Goal: Task Accomplishment & Management: Complete application form

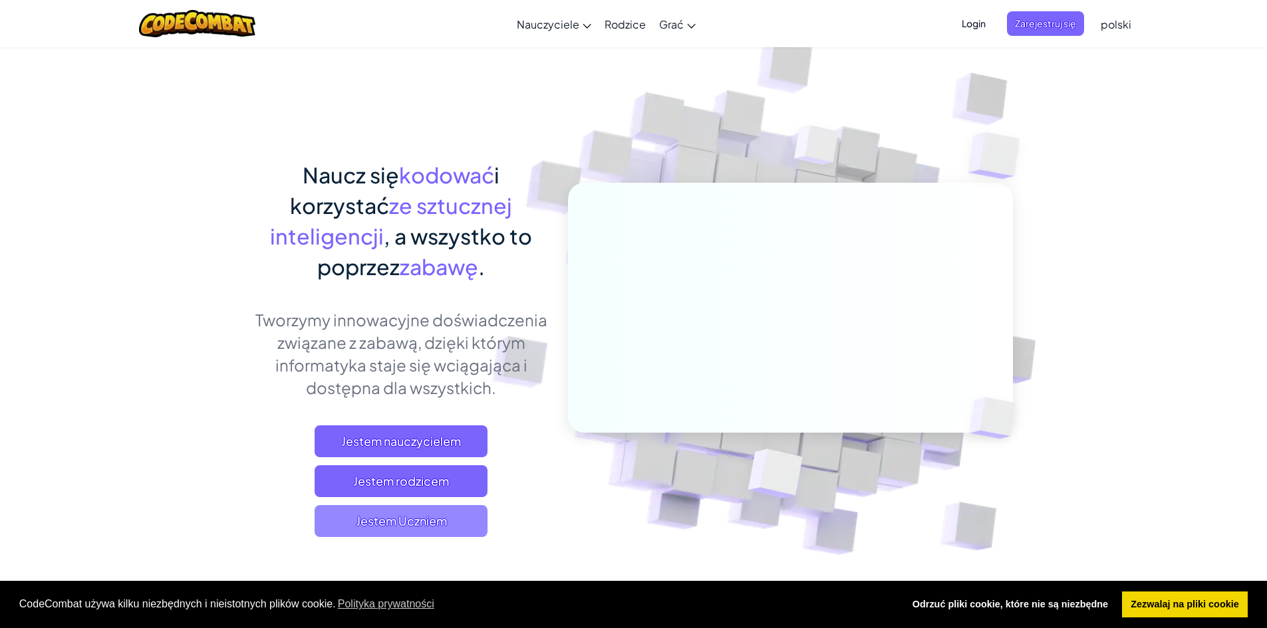
click at [383, 518] on font "Jestem Uczniem" at bounding box center [401, 520] width 91 height 15
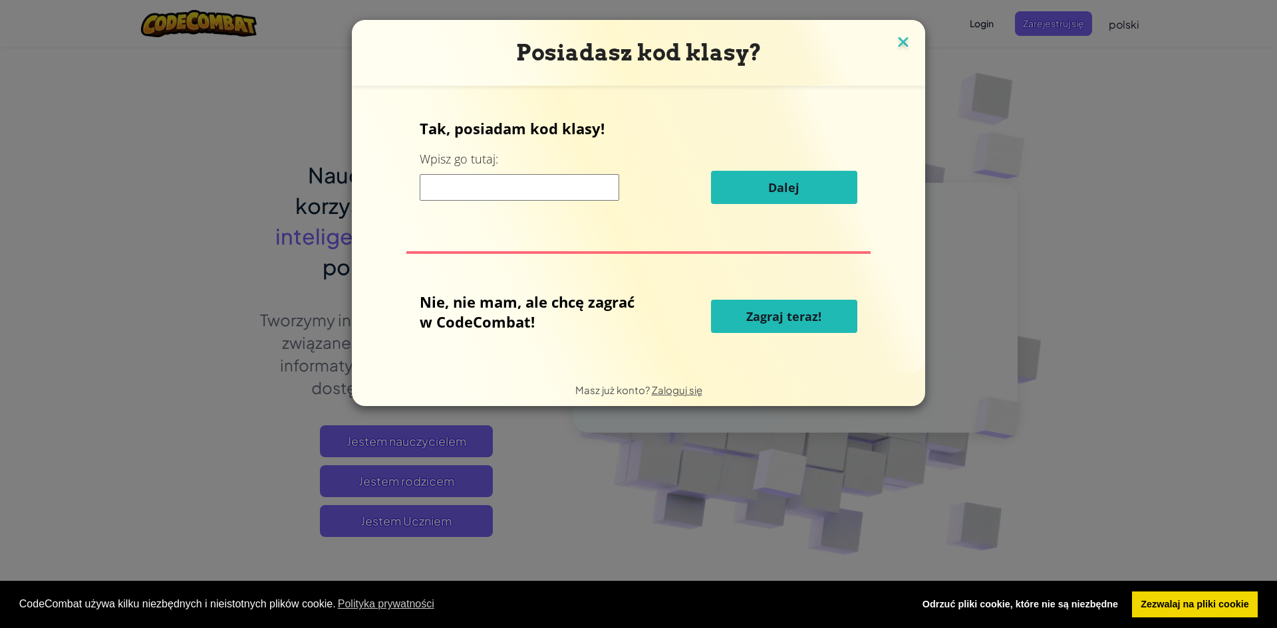
click at [897, 45] on img at bounding box center [902, 43] width 17 height 20
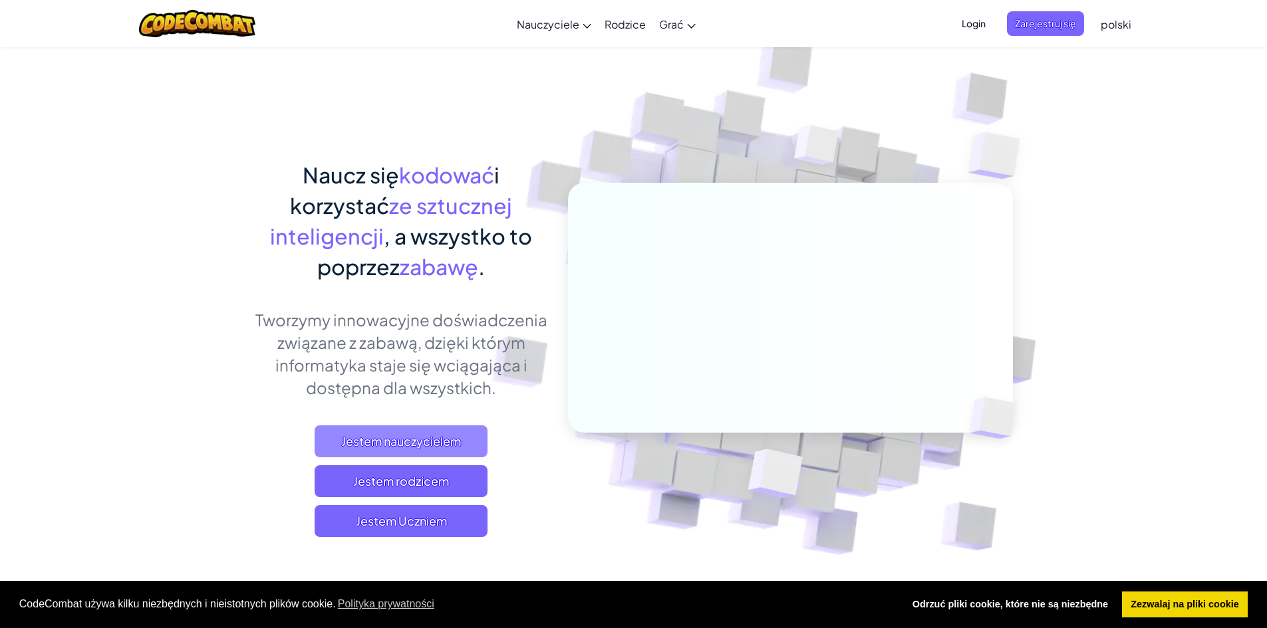
click at [446, 443] on font "Jestem nauczycielem" at bounding box center [401, 441] width 120 height 15
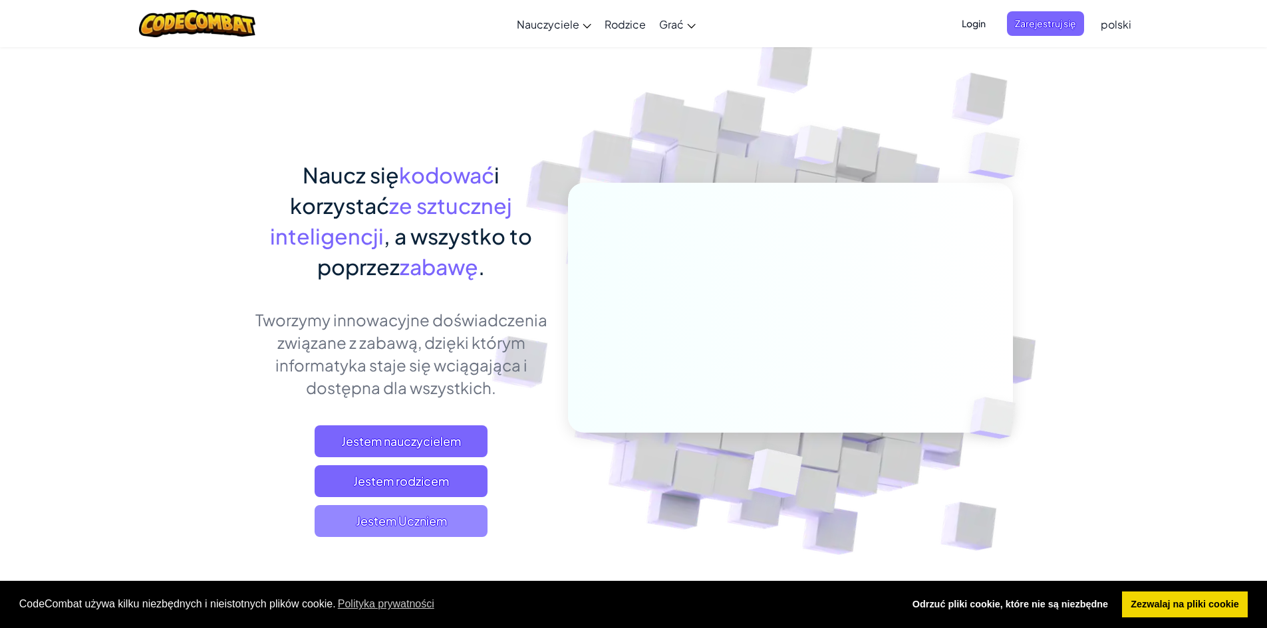
click at [457, 526] on span "Jestem Uczniem" at bounding box center [400, 521] width 173 height 32
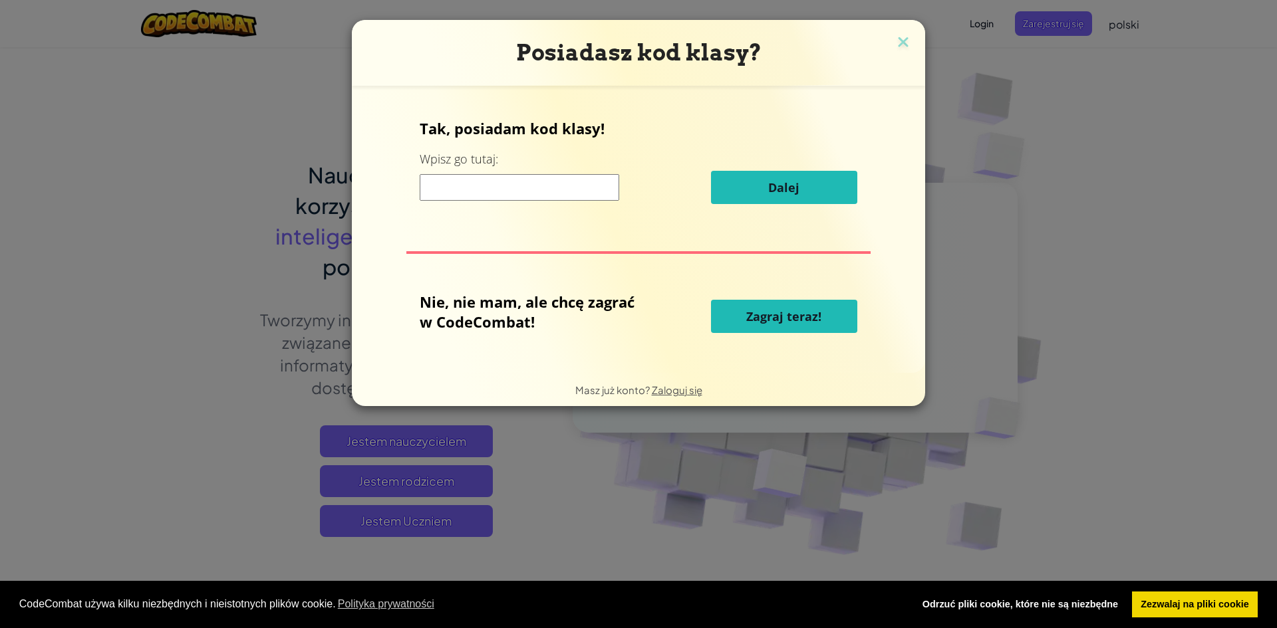
paste input "PoolGoodFork"
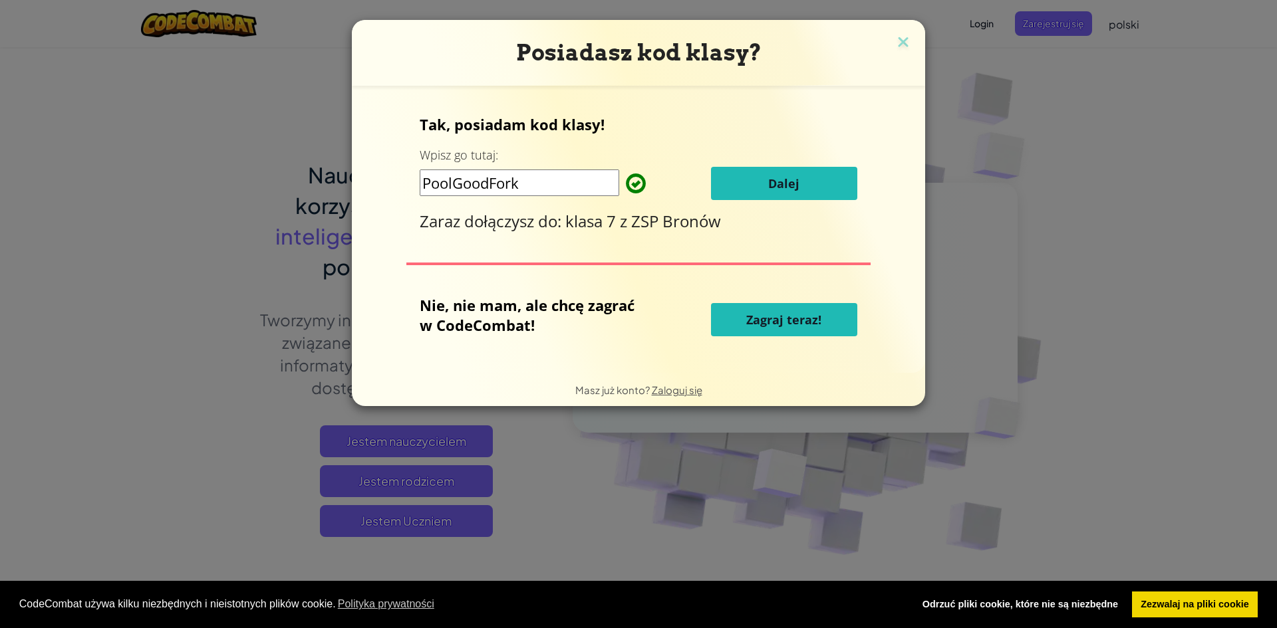
type input "PoolGoodFork"
click at [769, 179] on font "Dalej" at bounding box center [783, 184] width 31 height 16
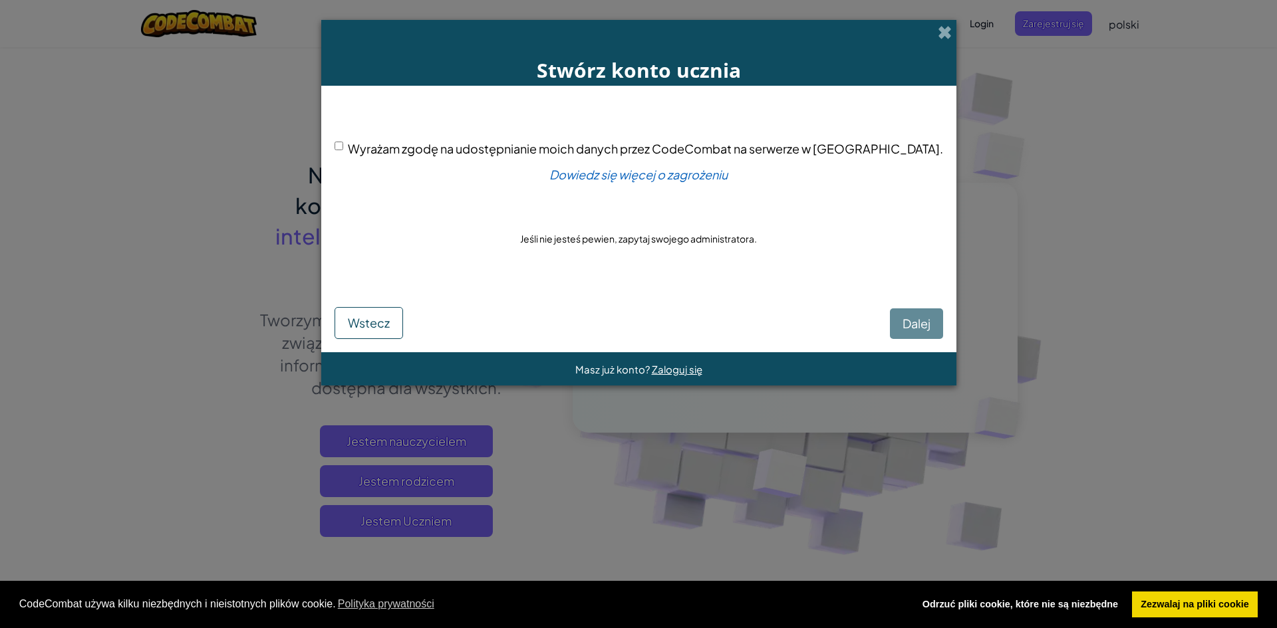
click at [343, 147] on input "Wyrażam zgodę na udostępnianie moich danych przez CodeCombat na serwerze w [GEO…" at bounding box center [338, 146] width 9 height 9
checkbox input "true"
click at [902, 323] on font "Dalej" at bounding box center [916, 323] width 28 height 15
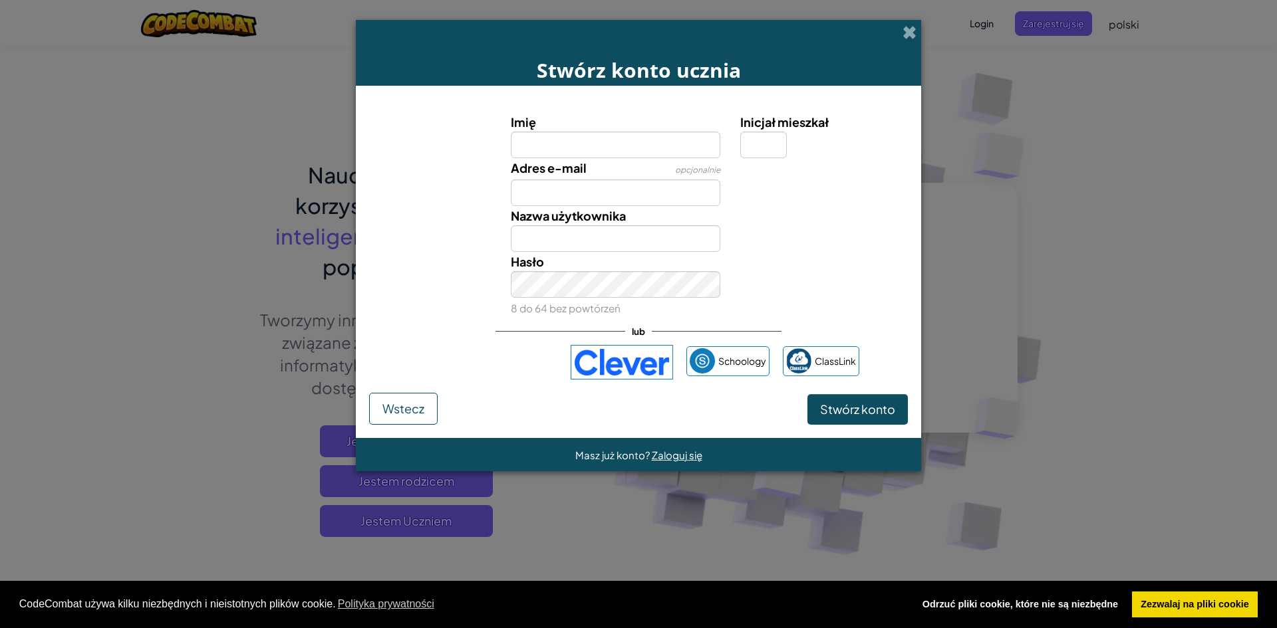
click at [612, 140] on input "Imię" at bounding box center [616, 145] width 210 height 27
type input "Oliwia"
click at [598, 186] on input "Adres e-mail" at bounding box center [616, 193] width 210 height 27
type input "[EMAIL_ADDRESS][DOMAIN_NAME]"
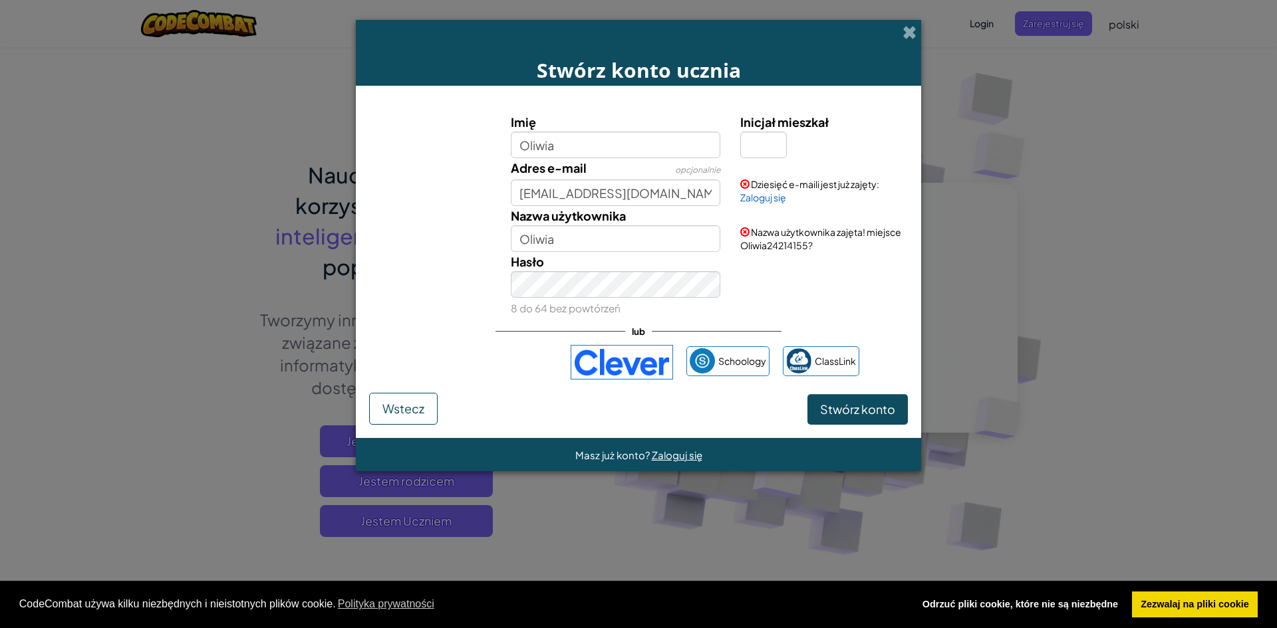
click at [908, 269] on div "Hasło 8 do 64 bez powtórzeń" at bounding box center [638, 285] width 552 height 66
click at [773, 154] on input "Inicjał mieszkał" at bounding box center [763, 145] width 47 height 27
type input "O"
type input "OliwiaO"
click at [859, 275] on div "Hasło 8 do 64 bez powtórzeń" at bounding box center [638, 285] width 552 height 66
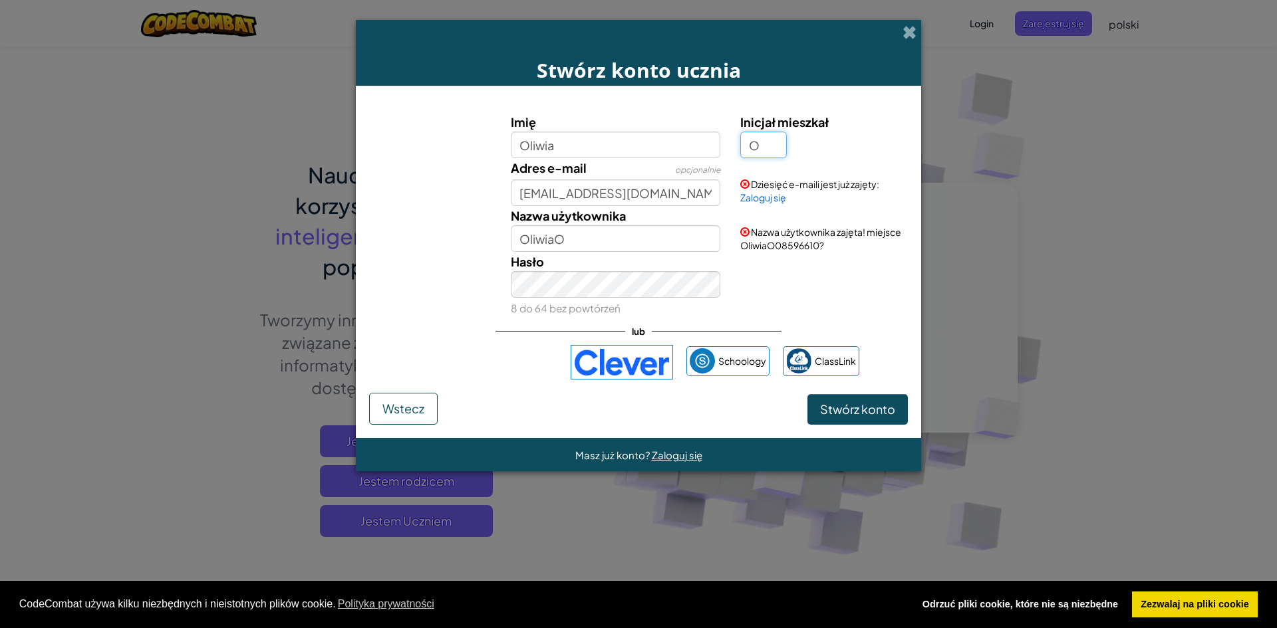
click at [778, 154] on input "O" at bounding box center [763, 145] width 47 height 27
click at [783, 143] on input "O" at bounding box center [763, 145] width 47 height 27
drag, startPoint x: 647, startPoint y: 154, endPoint x: 475, endPoint y: 148, distance: 172.3
click at [475, 148] on div "Imię Oliwia Inicjał mieszkał O" at bounding box center [638, 135] width 552 height 46
click at [418, 407] on font "Wstecz" at bounding box center [403, 408] width 42 height 15
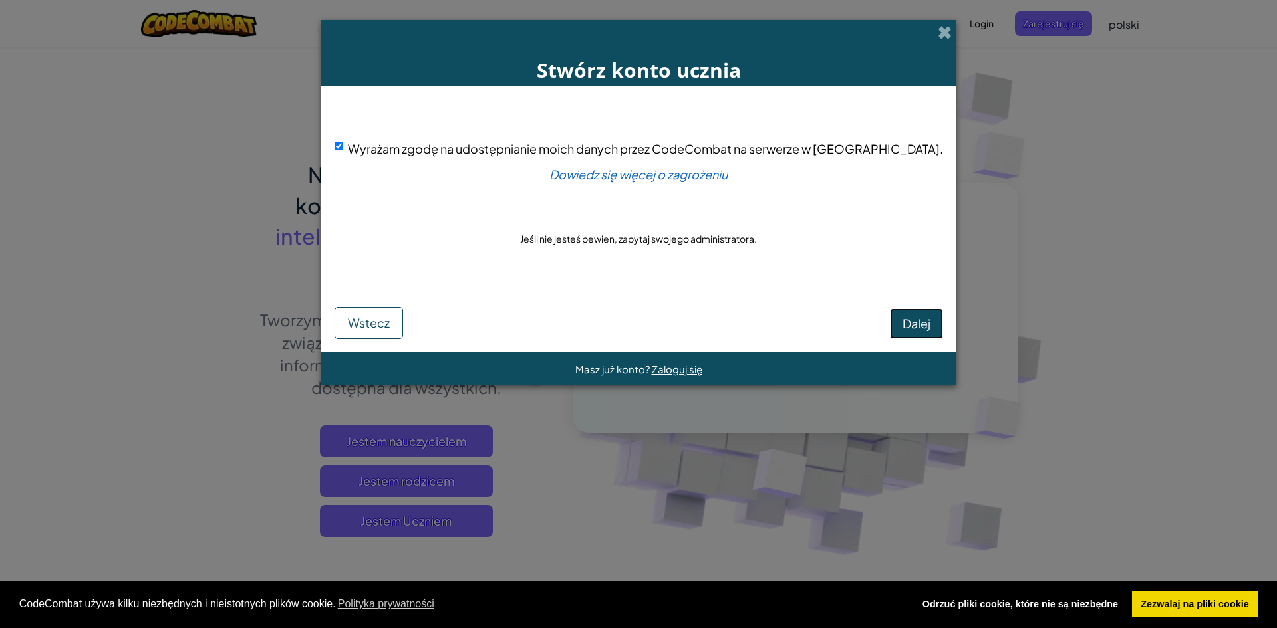
click at [902, 330] on font "Dalej" at bounding box center [916, 323] width 28 height 15
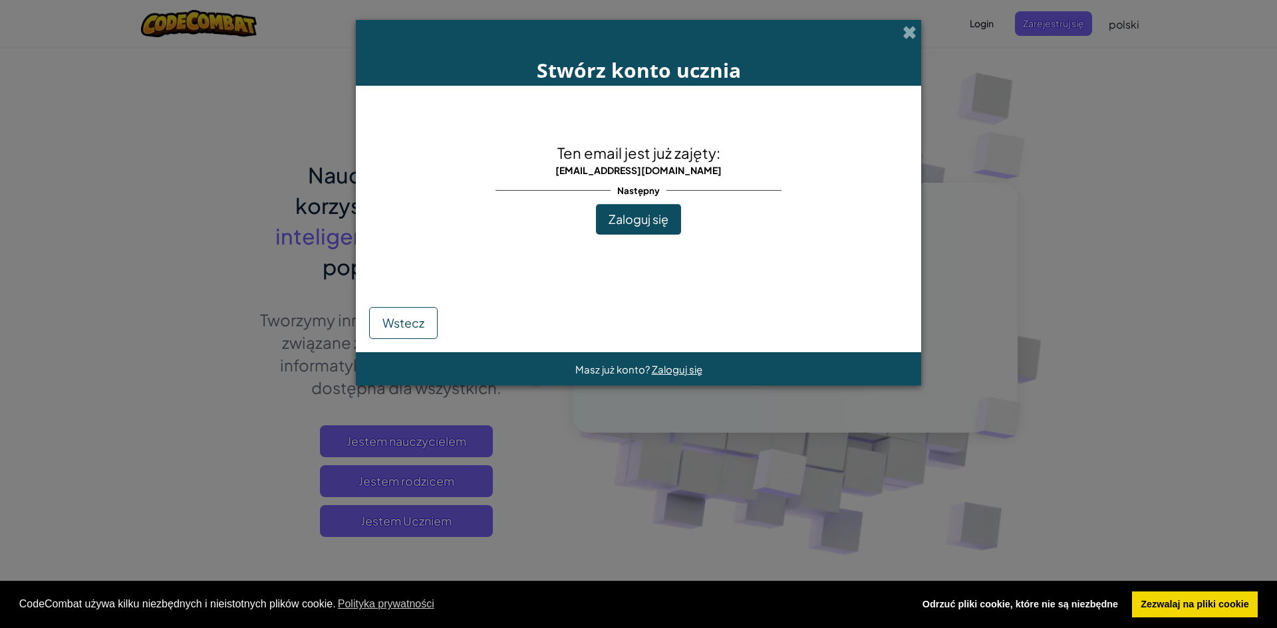
click at [648, 231] on button "Zaloguj się" at bounding box center [638, 219] width 85 height 31
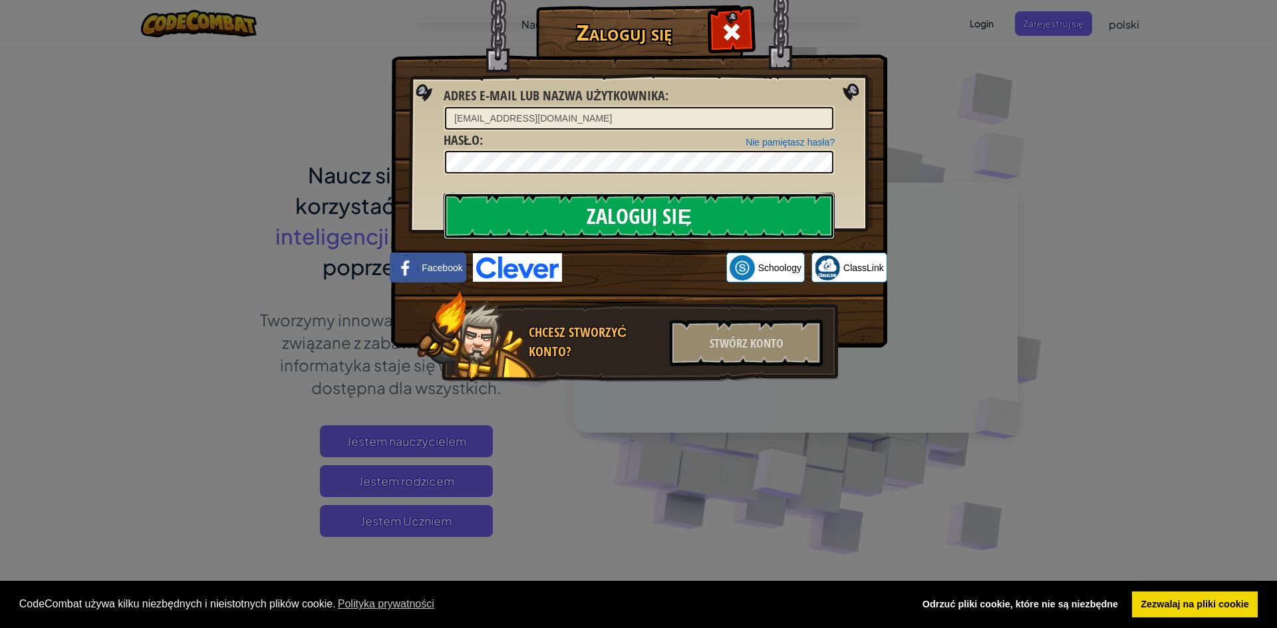
click at [740, 205] on input "Zaloguj się" at bounding box center [638, 216] width 391 height 47
